Goal: Task Accomplishment & Management: Use online tool/utility

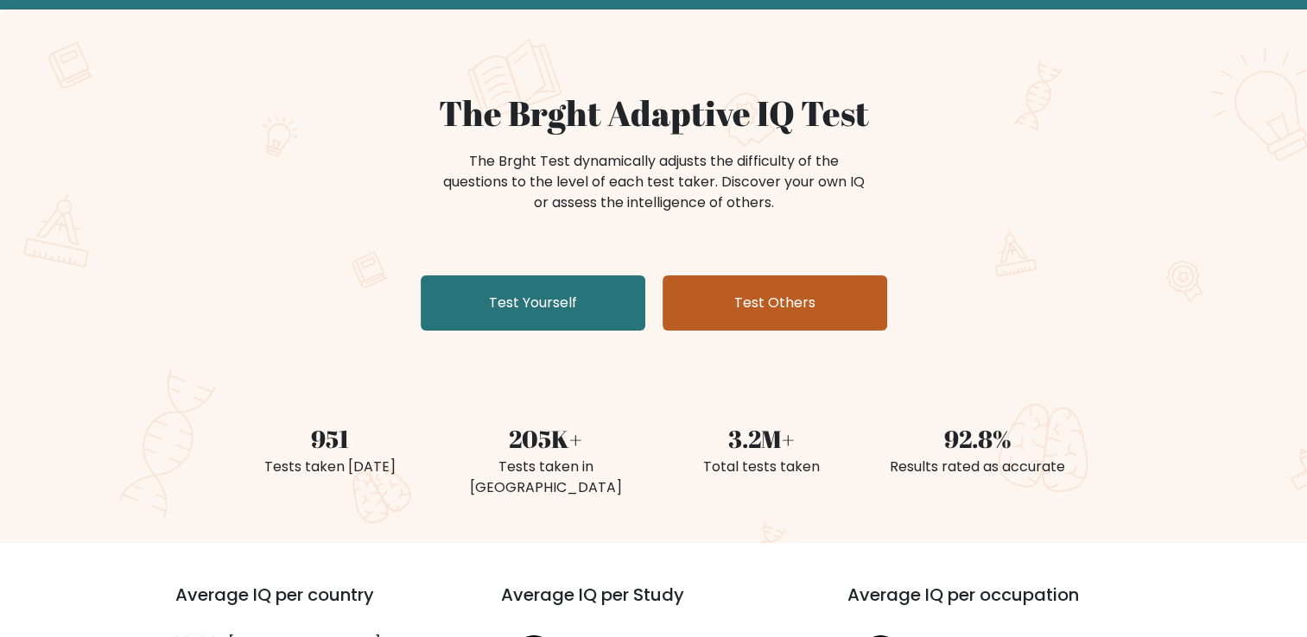
scroll to position [86, 0]
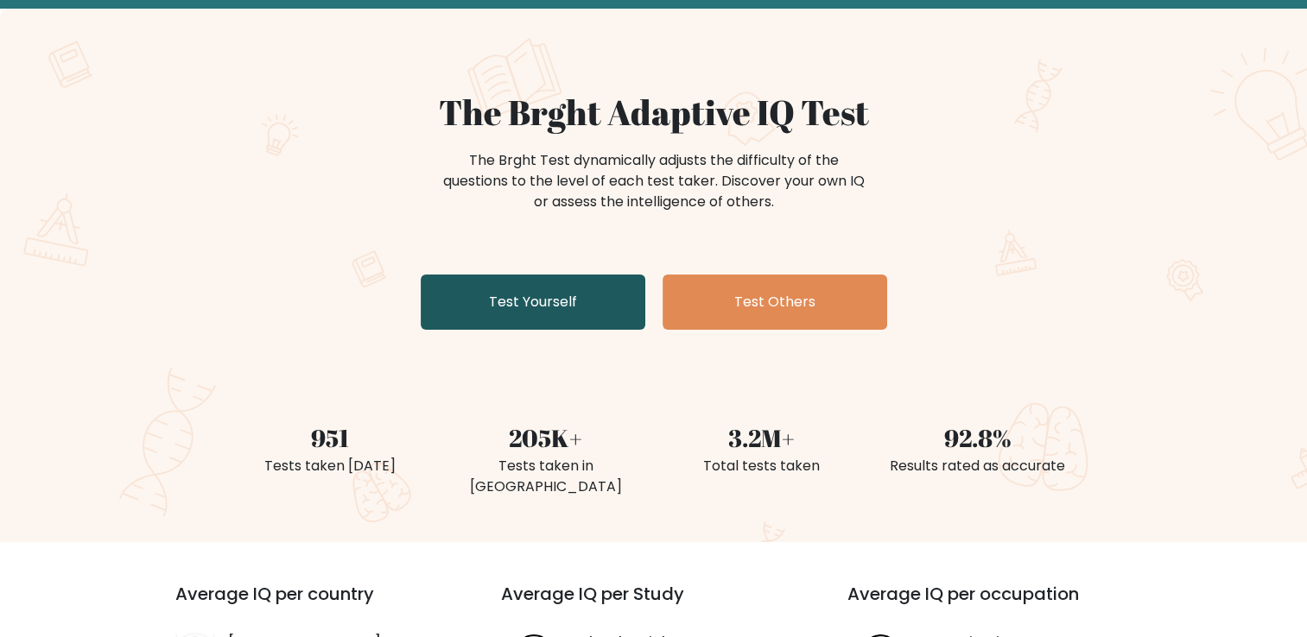
click at [591, 302] on link "Test Yourself" at bounding box center [533, 302] width 225 height 55
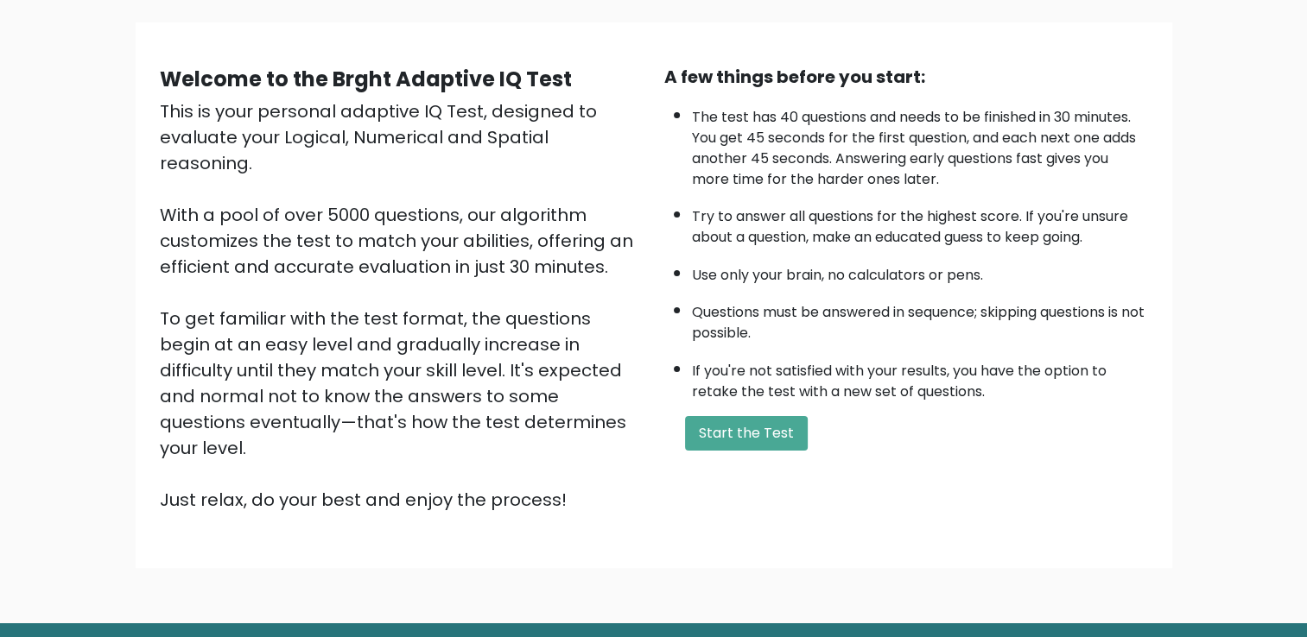
scroll to position [153, 0]
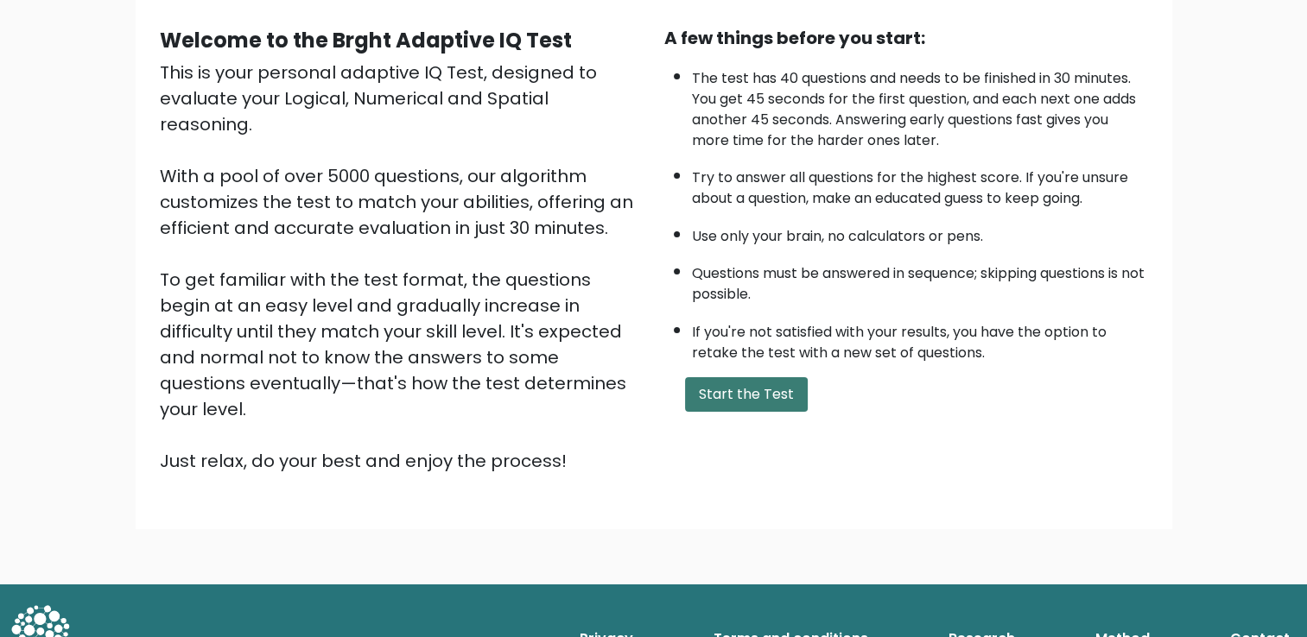
click at [740, 389] on button "Start the Test" at bounding box center [746, 394] width 123 height 35
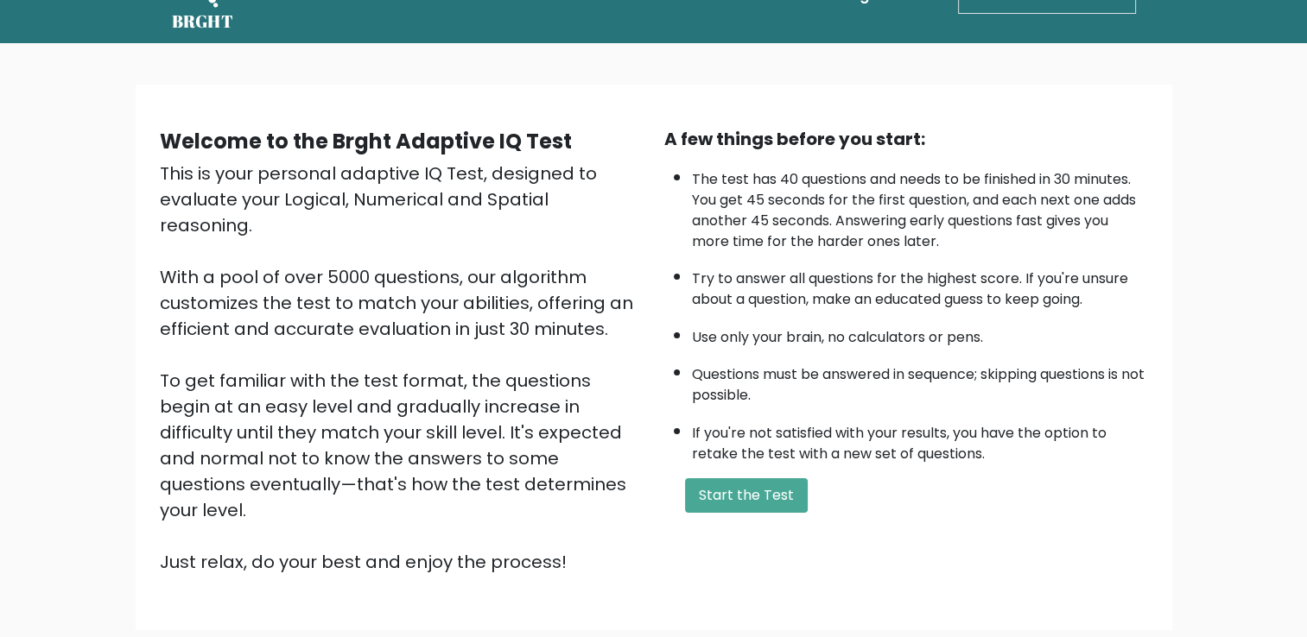
scroll to position [0, 0]
